Goal: Task Accomplishment & Management: Use online tool/utility

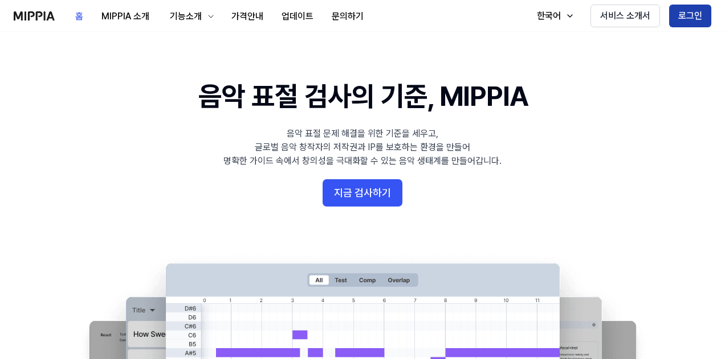
click at [670, 12] on button "로그인" at bounding box center [690, 16] width 42 height 23
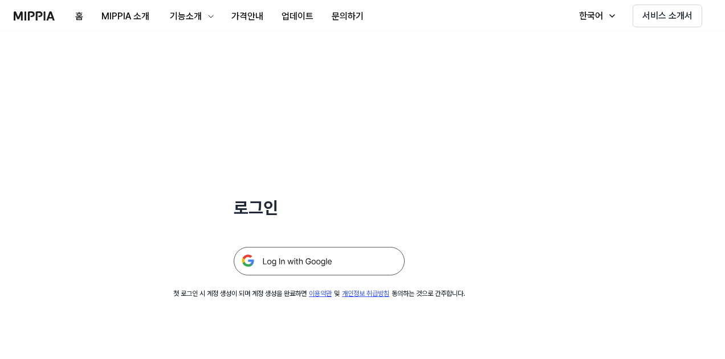
click at [341, 261] on img at bounding box center [319, 261] width 171 height 28
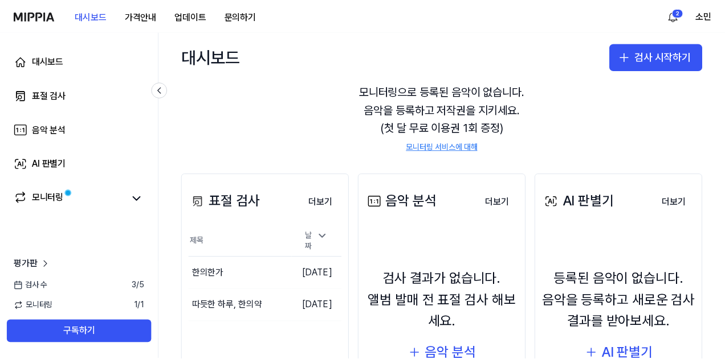
scroll to position [149, 0]
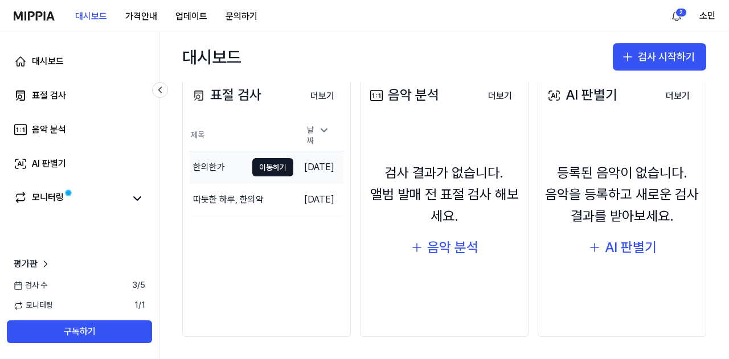
click at [210, 161] on div "한의한가" at bounding box center [209, 168] width 32 height 14
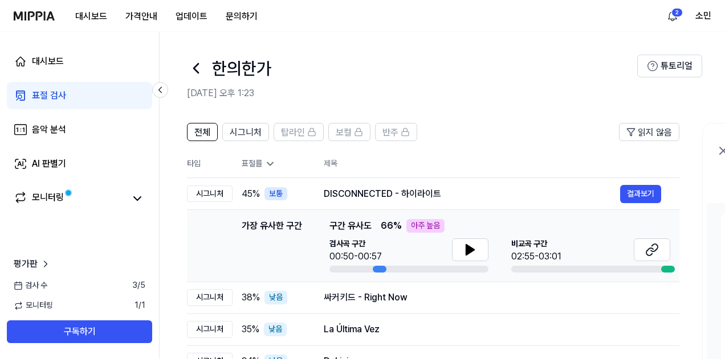
click at [201, 72] on icon at bounding box center [196, 68] width 18 height 18
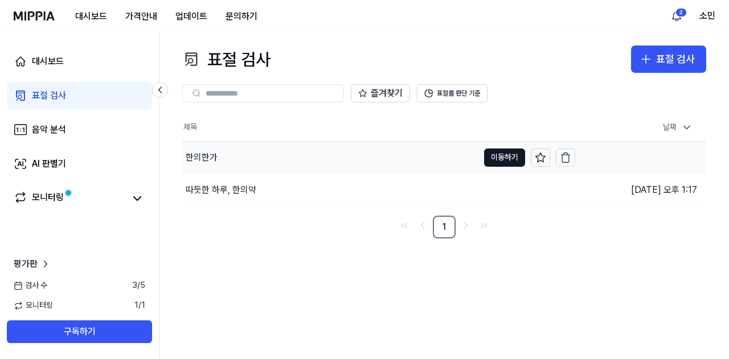
click at [210, 156] on div "한의한가" at bounding box center [202, 158] width 32 height 14
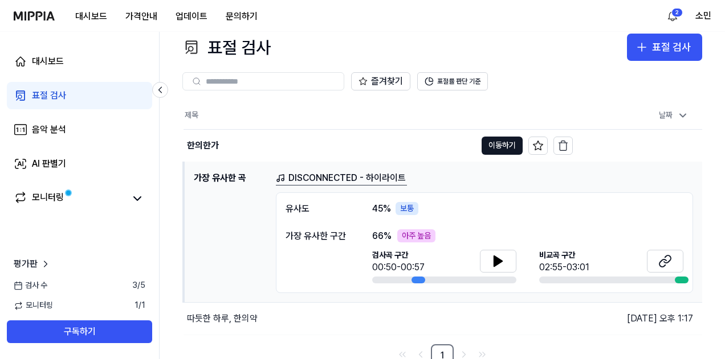
scroll to position [18, 0]
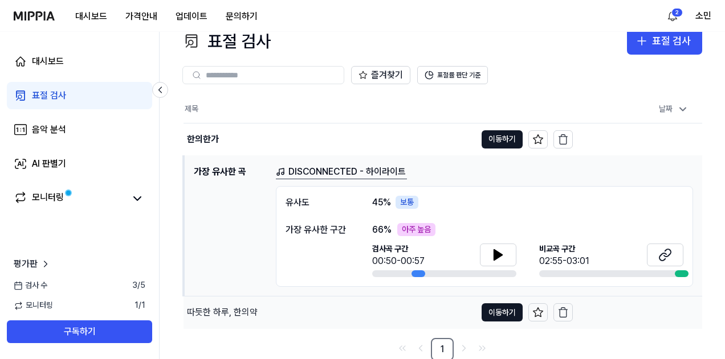
click at [229, 308] on div "따듯한 하루, 한의약" at bounding box center [222, 313] width 71 height 14
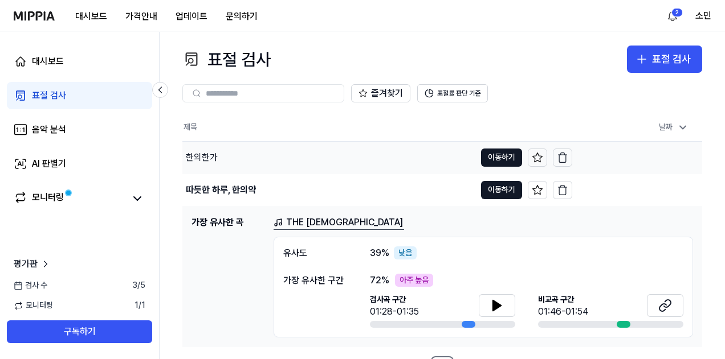
click at [209, 156] on div "한의한가" at bounding box center [202, 158] width 32 height 14
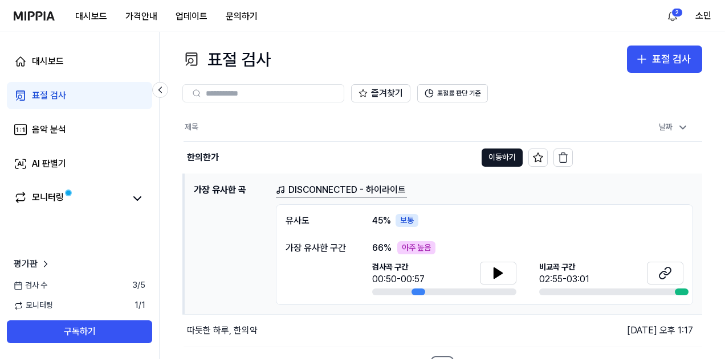
scroll to position [18, 0]
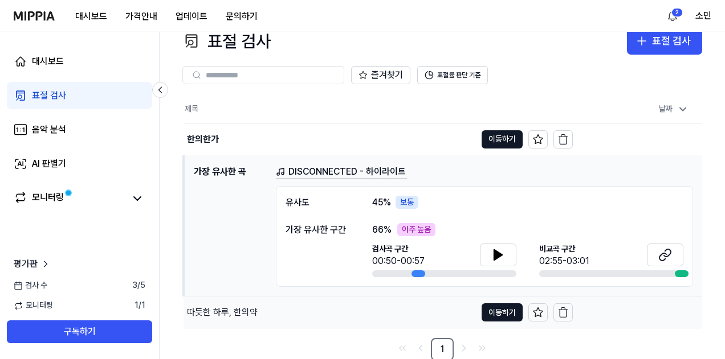
click at [239, 310] on div "따듯한 하루, 한의약" at bounding box center [222, 313] width 71 height 14
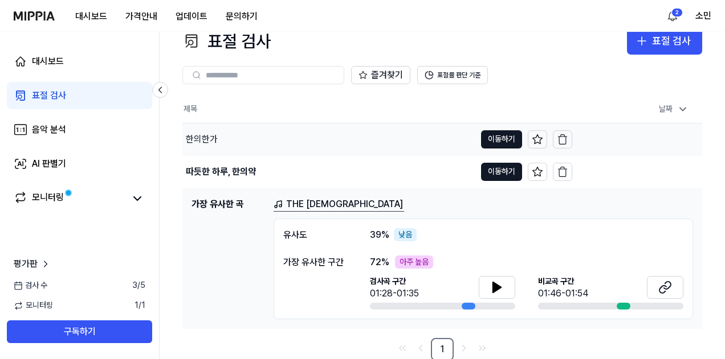
click at [205, 136] on div "한의한가" at bounding box center [202, 140] width 32 height 14
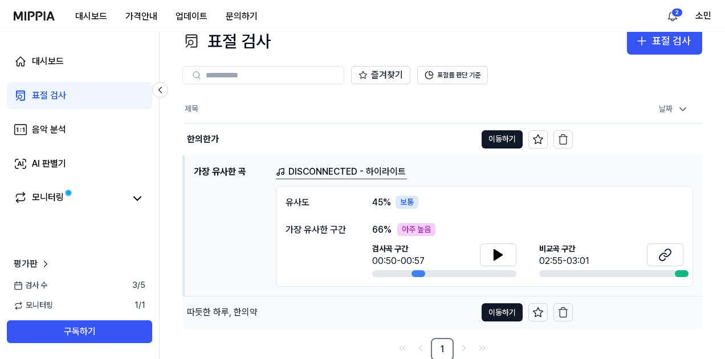
click at [234, 307] on div "따듯한 하루, 한의약" at bounding box center [222, 313] width 71 height 14
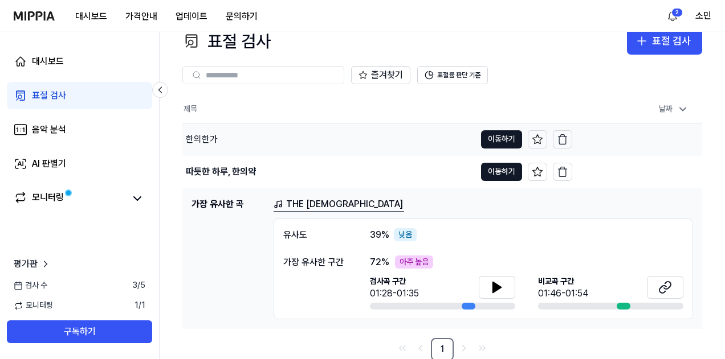
click at [210, 142] on div "한의한가" at bounding box center [202, 140] width 32 height 14
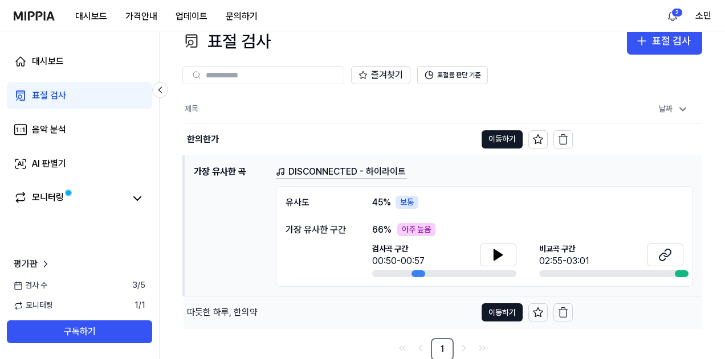
click at [249, 308] on div "따듯한 하루, 한의약" at bounding box center [222, 313] width 71 height 14
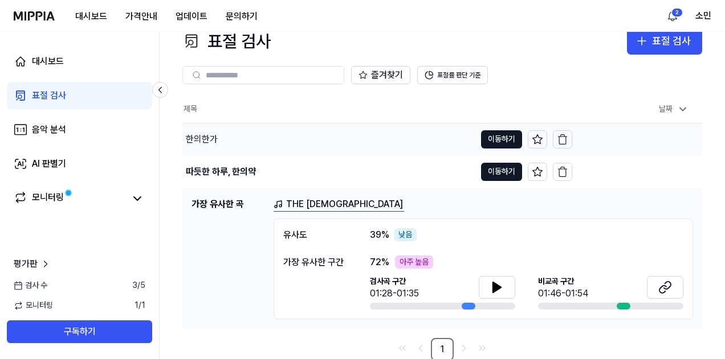
click at [289, 145] on div "한의한가" at bounding box center [328, 140] width 293 height 32
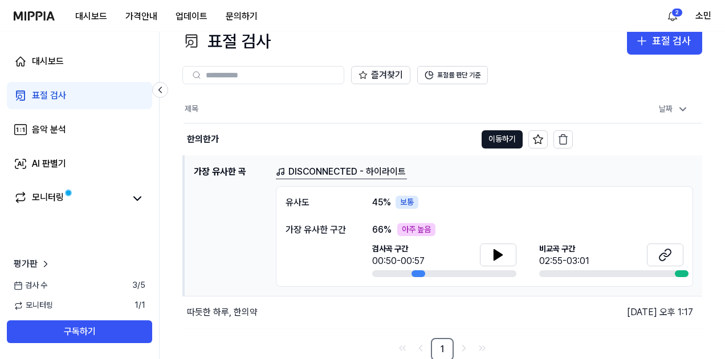
click at [73, 97] on link "표절 검사" at bounding box center [79, 95] width 145 height 27
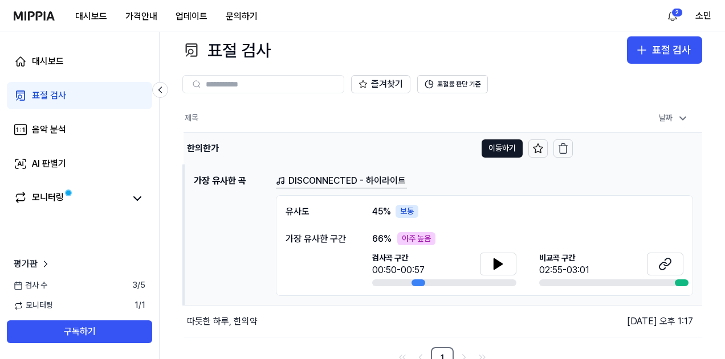
scroll to position [0, 0]
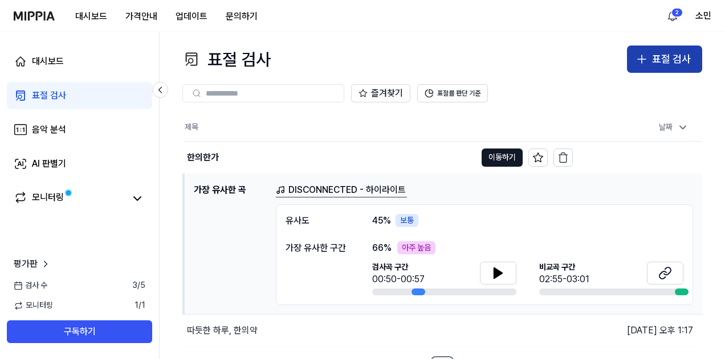
click at [665, 59] on div "표절 검사" at bounding box center [671, 59] width 39 height 17
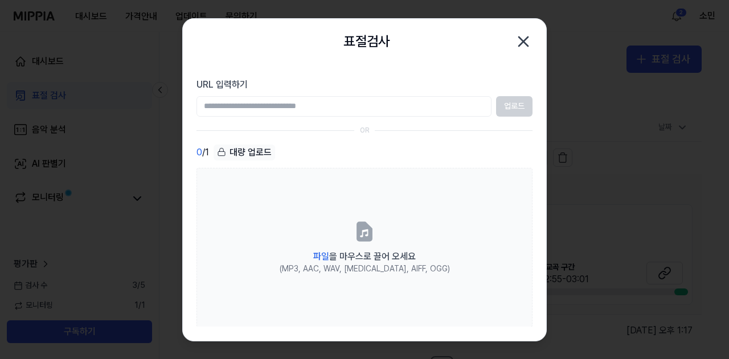
click at [525, 45] on icon "button" at bounding box center [523, 41] width 18 height 18
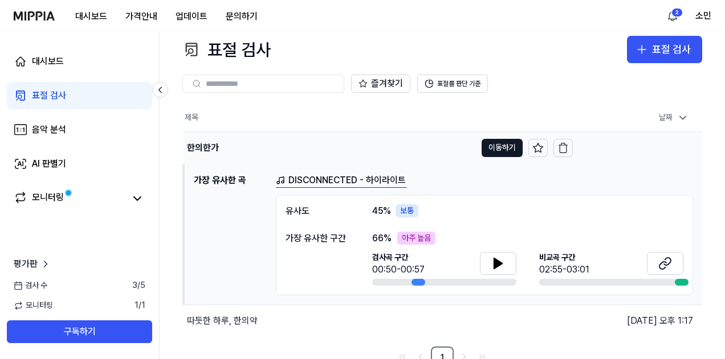
scroll to position [18, 0]
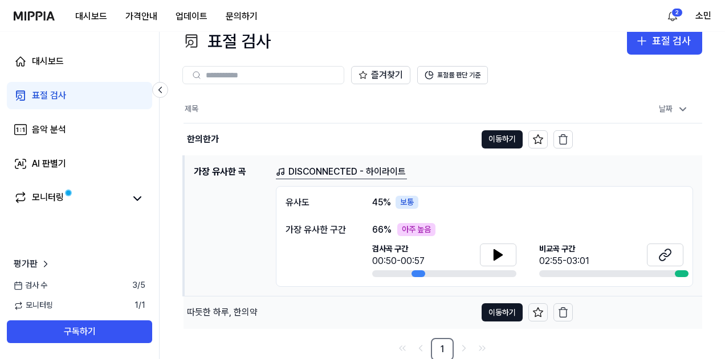
click at [252, 323] on div "따듯한 하루, 한의약" at bounding box center [329, 313] width 292 height 32
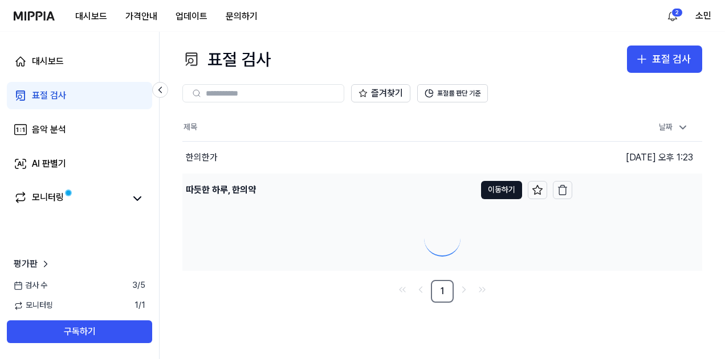
scroll to position [0, 0]
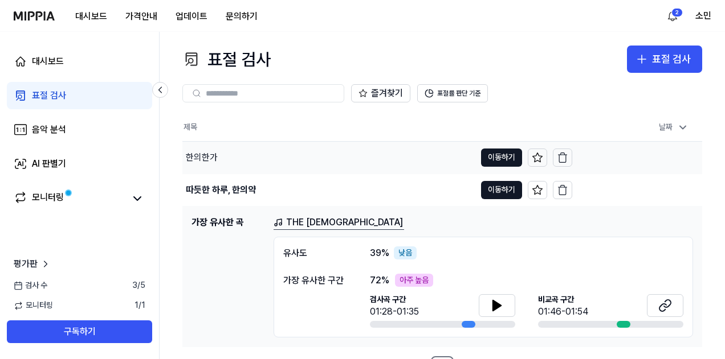
click at [252, 162] on div "한의한가" at bounding box center [328, 158] width 293 height 32
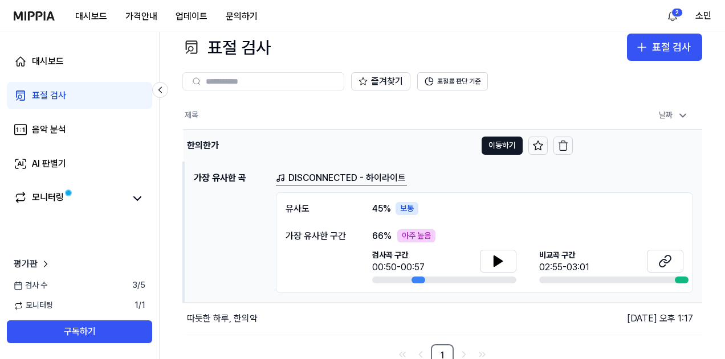
scroll to position [18, 0]
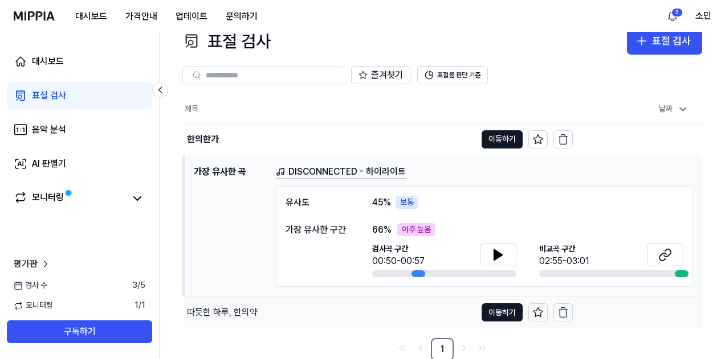
click at [235, 314] on div "따듯한 하루, 한의약" at bounding box center [222, 313] width 71 height 14
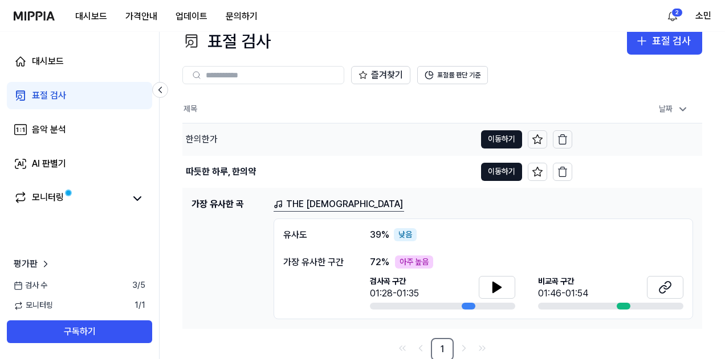
click at [301, 132] on div "한의한가" at bounding box center [328, 140] width 293 height 32
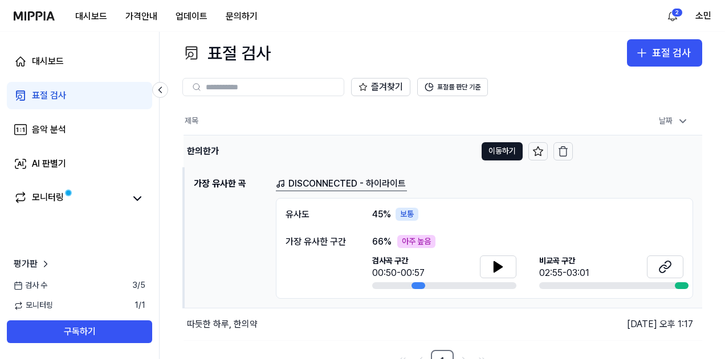
scroll to position [0, 0]
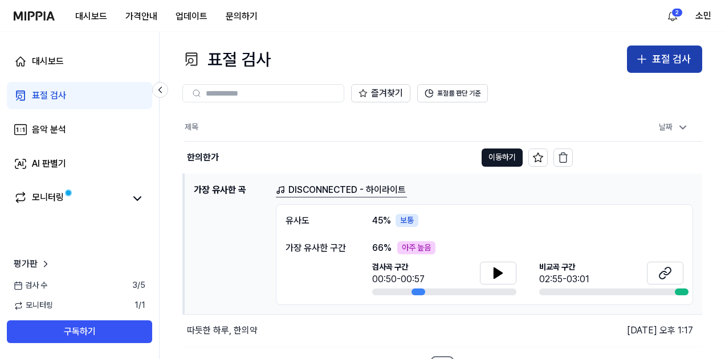
click at [660, 56] on div "표절 검사" at bounding box center [671, 59] width 39 height 17
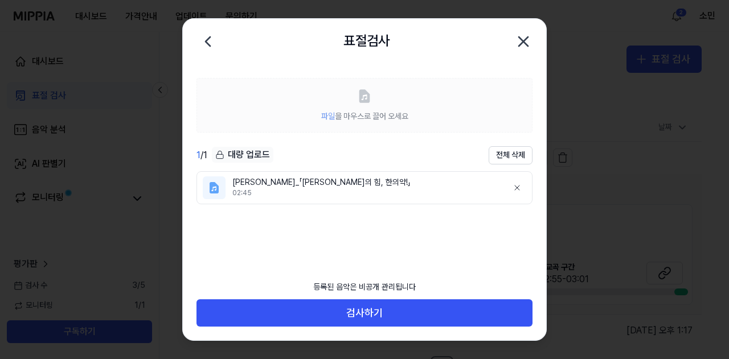
click at [273, 182] on div "[PERSON_NAME]_「[PERSON_NAME]의 힘, 한의약!」" at bounding box center [365, 182] width 267 height 11
click at [367, 101] on icon at bounding box center [365, 96] width 10 height 13
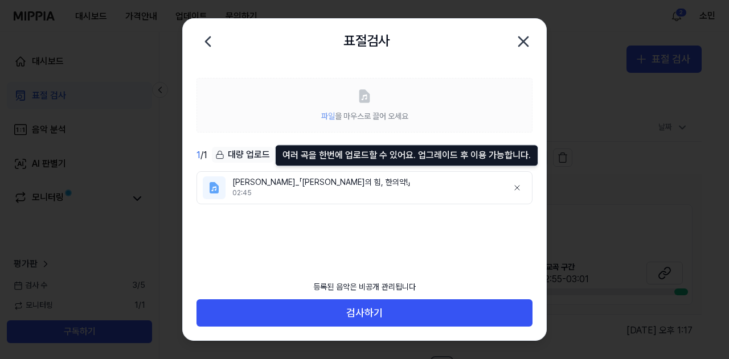
click at [218, 151] on icon at bounding box center [219, 154] width 9 height 9
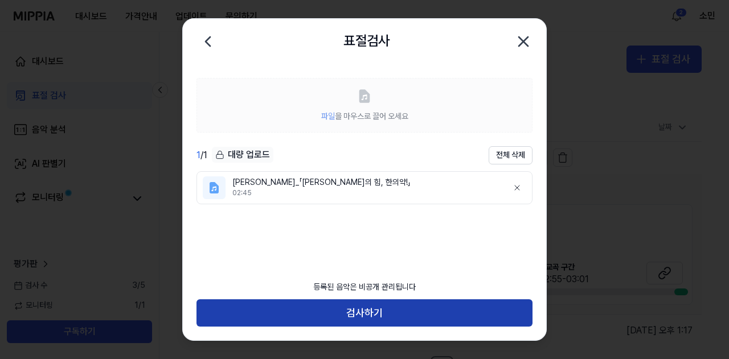
click at [369, 312] on button "검사하기" at bounding box center [365, 313] width 336 height 27
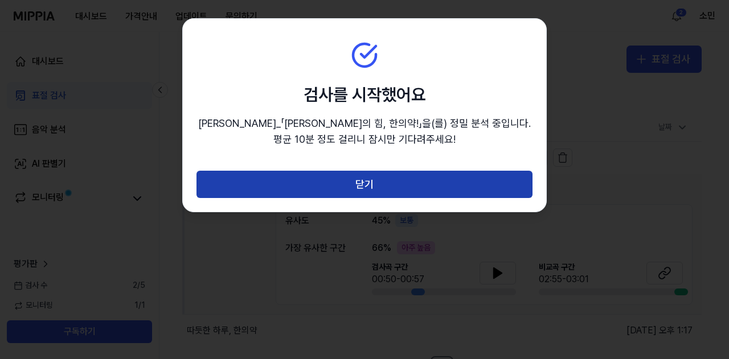
click at [342, 182] on button "닫기" at bounding box center [365, 184] width 336 height 27
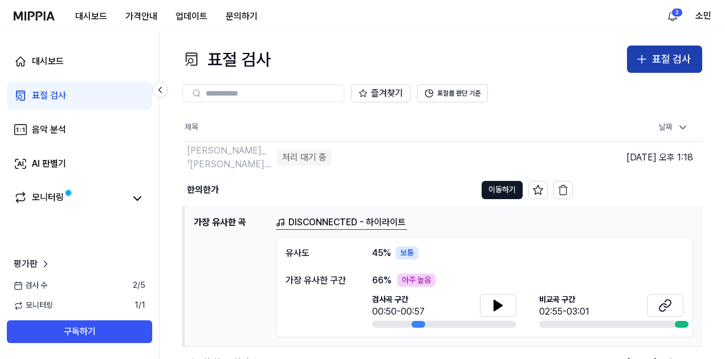
click at [648, 60] on icon "button" at bounding box center [642, 59] width 14 height 14
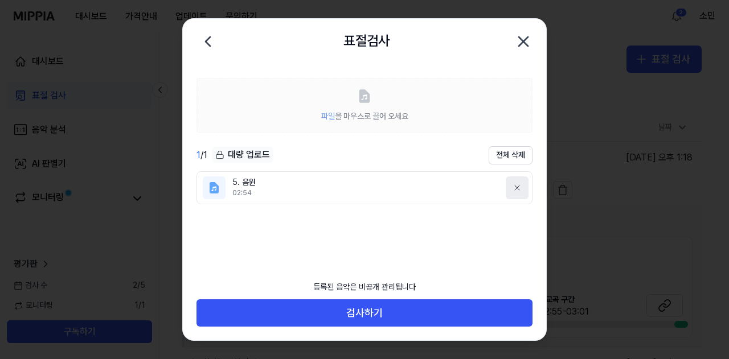
click at [513, 185] on icon at bounding box center [517, 187] width 9 height 9
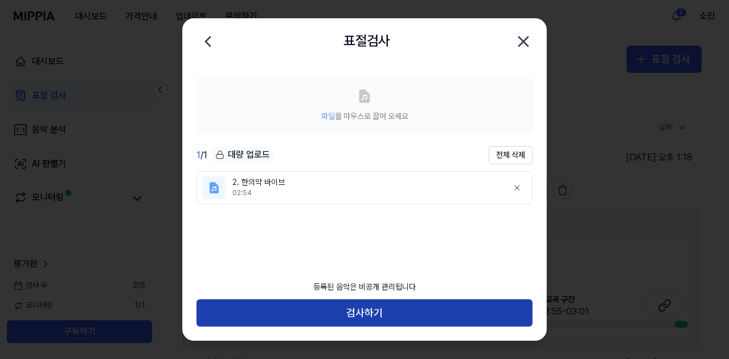
click at [367, 313] on button "검사하기" at bounding box center [365, 313] width 336 height 27
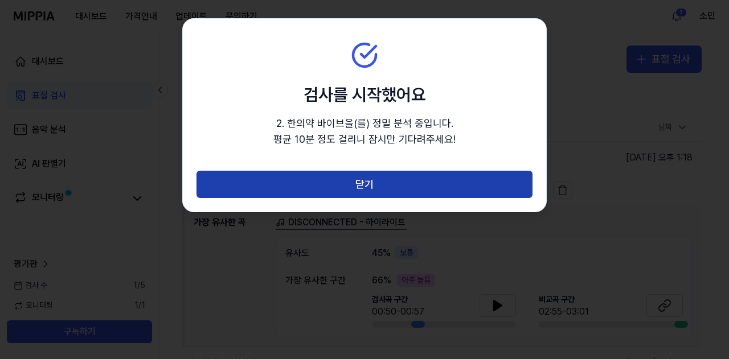
click at [377, 180] on button "닫기" at bounding box center [365, 184] width 336 height 27
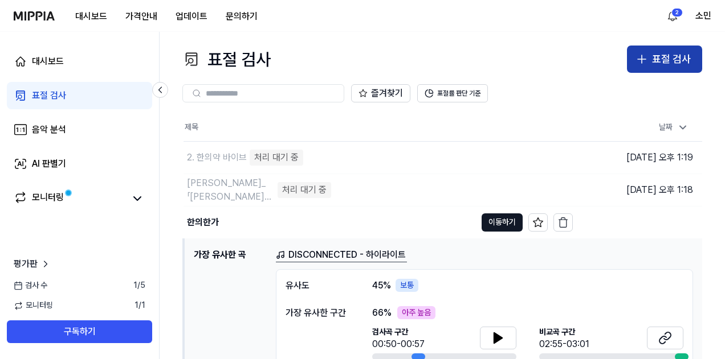
click at [670, 59] on div "표절 검사" at bounding box center [671, 59] width 39 height 17
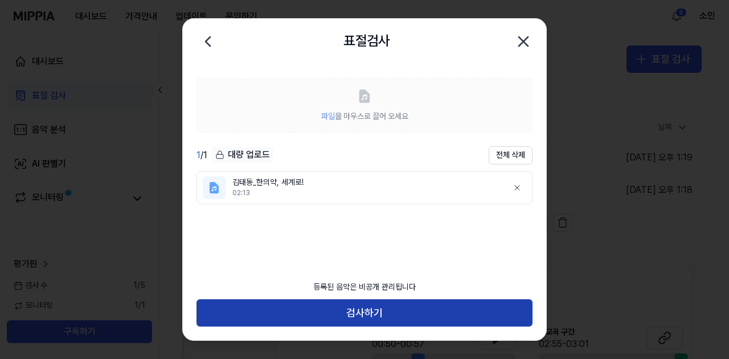
click at [355, 308] on button "검사하기" at bounding box center [365, 313] width 336 height 27
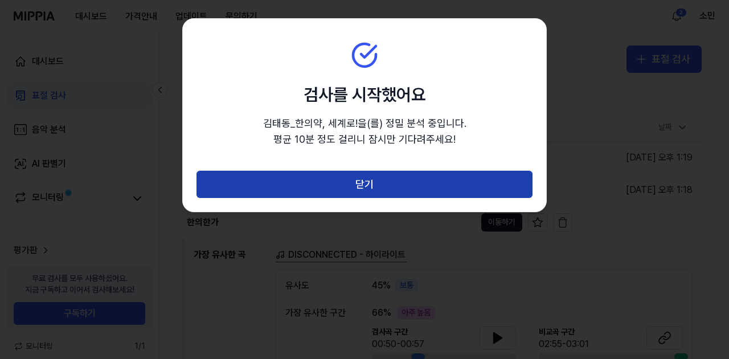
click at [364, 184] on button "닫기" at bounding box center [365, 184] width 336 height 27
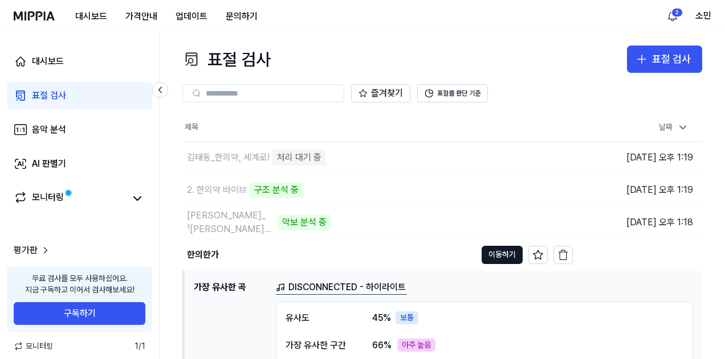
click at [383, 48] on div "표절 검사 표절 검사" at bounding box center [442, 59] width 520 height 27
click at [380, 36] on div "표절 검사 표절 검사 표절 검사 음악 분석 AI 판별기 즐겨찾기 표절률 판단 기준 제목 날짜 김태동_한의약, 세계로! …" at bounding box center [442, 196] width 565 height 328
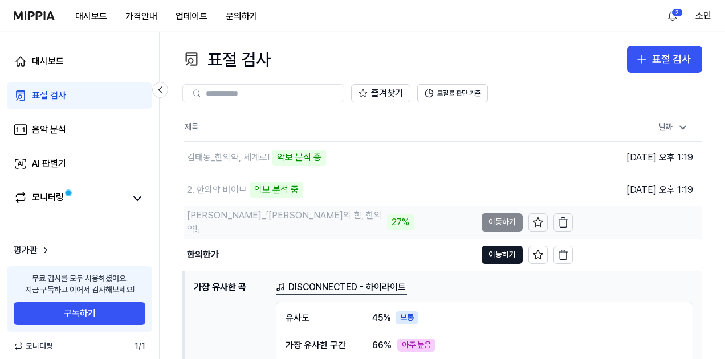
click at [263, 225] on div "[PERSON_NAME]_「[PERSON_NAME]의 힘, 한의약!」" at bounding box center [285, 222] width 197 height 27
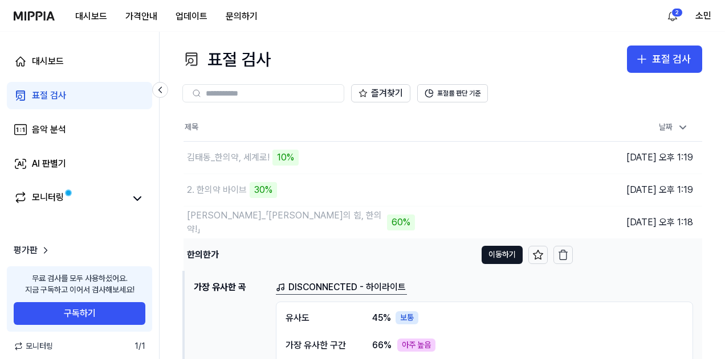
click at [226, 256] on div "한의한가" at bounding box center [329, 255] width 292 height 32
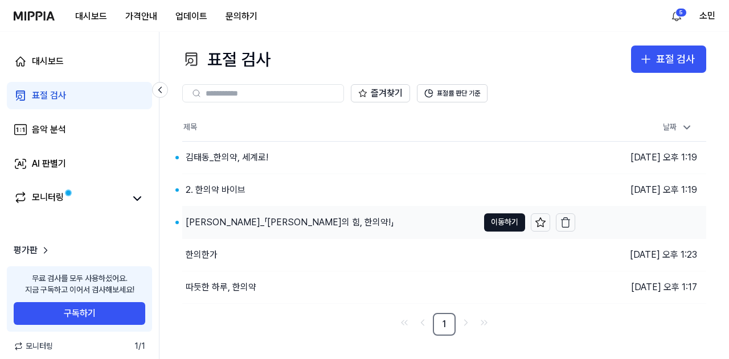
click at [234, 219] on div "[PERSON_NAME]_「[PERSON_NAME]의 힘, 한의약!」" at bounding box center [290, 223] width 208 height 14
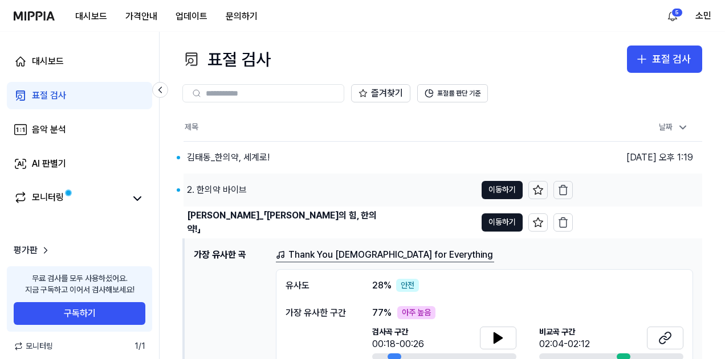
click at [233, 185] on div "2. 한의약 바이브" at bounding box center [217, 190] width 60 height 14
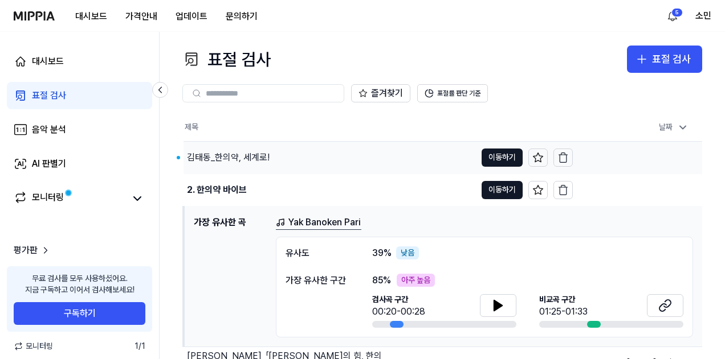
click at [229, 156] on div "김태동_한의약, 세계로!" at bounding box center [228, 158] width 83 height 14
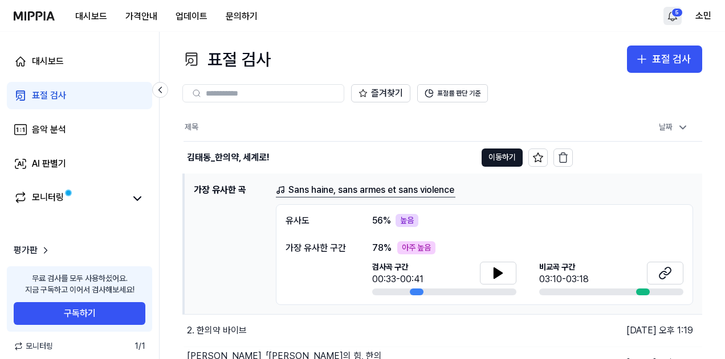
click at [681, 17] on html "대시보드 가격안내 업데이트 문의하기 5 소민 대시보드 표절 검사 음악 분석 AI 판별기 모니터링 평가판 무료 검사를 모두 사용하셨어요. 지금 …" at bounding box center [362, 179] width 725 height 359
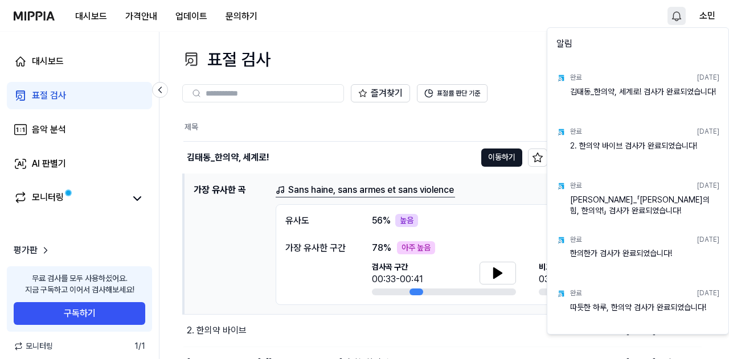
click at [674, 18] on html "대시보드 가격안내 업데이트 문의하기 소민 대시보드 표절 검사 음악 분석 AI 판별기 모니터링 평가판 무료 검사를 모두 사용하셨어요. 지금 구독…" at bounding box center [364, 179] width 729 height 359
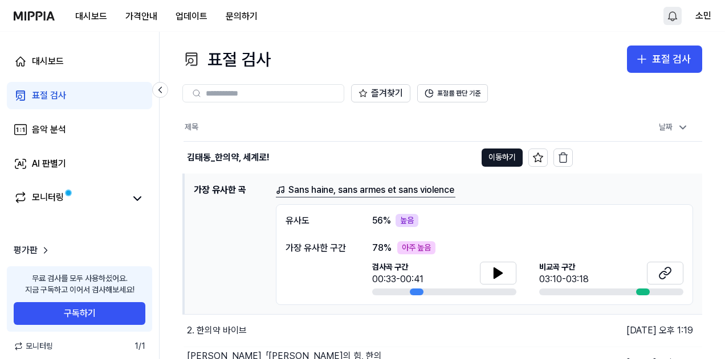
click at [472, 34] on div "표절 검사 표절 검사 표절 검사 음악 분석 AI 판별기 즐겨찾기 표절률 판단 기준 제목 날짜 김태동_한의약, 세계로! …" at bounding box center [442, 196] width 565 height 328
